Goal: Check status: Check status

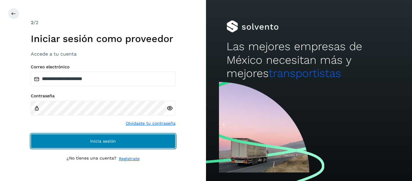
click at [87, 139] on button "Inicia sesión" at bounding box center [103, 141] width 145 height 14
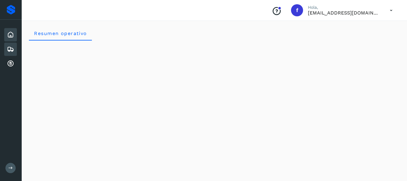
click at [15, 48] on div "Embarques" at bounding box center [10, 48] width 13 height 13
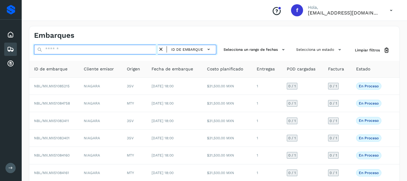
click at [56, 49] on input "text" at bounding box center [96, 50] width 124 height 10
click at [90, 47] on input "text" at bounding box center [96, 50] width 124 height 10
type input "*"
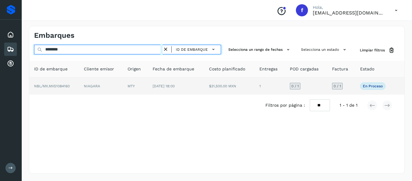
type input "********"
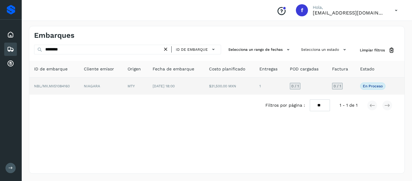
click at [76, 87] on td "NBL/MX.MX51084160" at bounding box center [54, 85] width 50 height 17
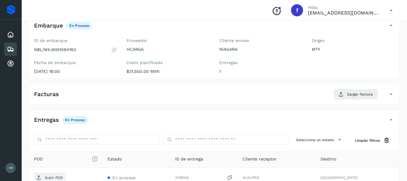
scroll to position [30, 0]
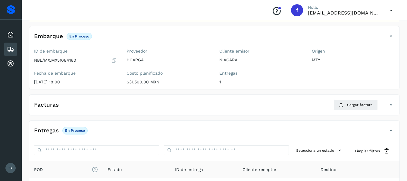
click at [45, 59] on p "NBL/MX.MX51084160" at bounding box center [55, 60] width 42 height 5
drag, startPoint x: 52, startPoint y: 59, endPoint x: 77, endPoint y: 61, distance: 24.4
click at [77, 61] on div "NBL/MX.MX51084160" at bounding box center [75, 60] width 83 height 6
copy p "MX51084160"
